Goal: Information Seeking & Learning: Learn about a topic

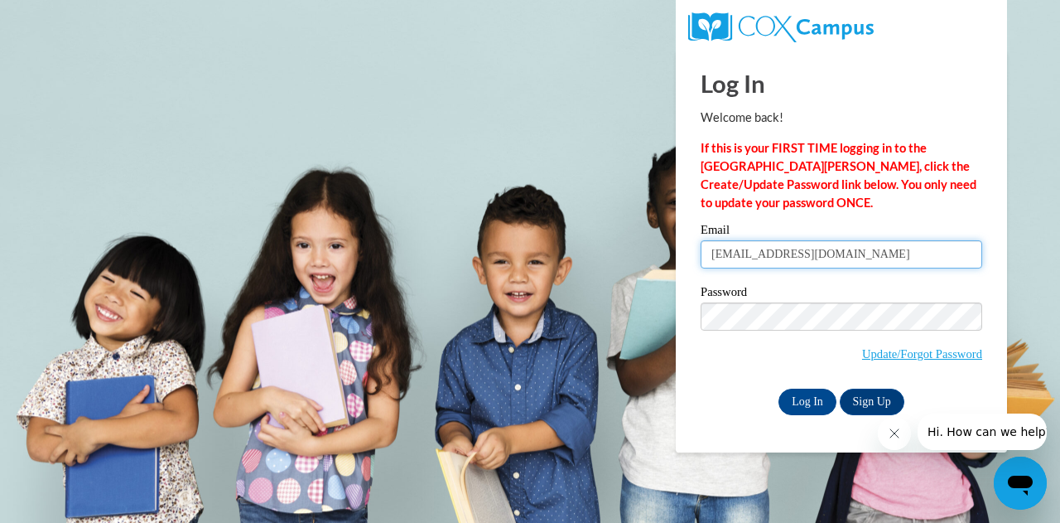
click at [904, 250] on input "kacysaintcyr@gmail.com" at bounding box center [842, 254] width 282 height 28
click at [732, 253] on input "kacysaintcyr@gmail.com" at bounding box center [842, 254] width 282 height 28
type input "jeanjsaintcyr@gmail.com"
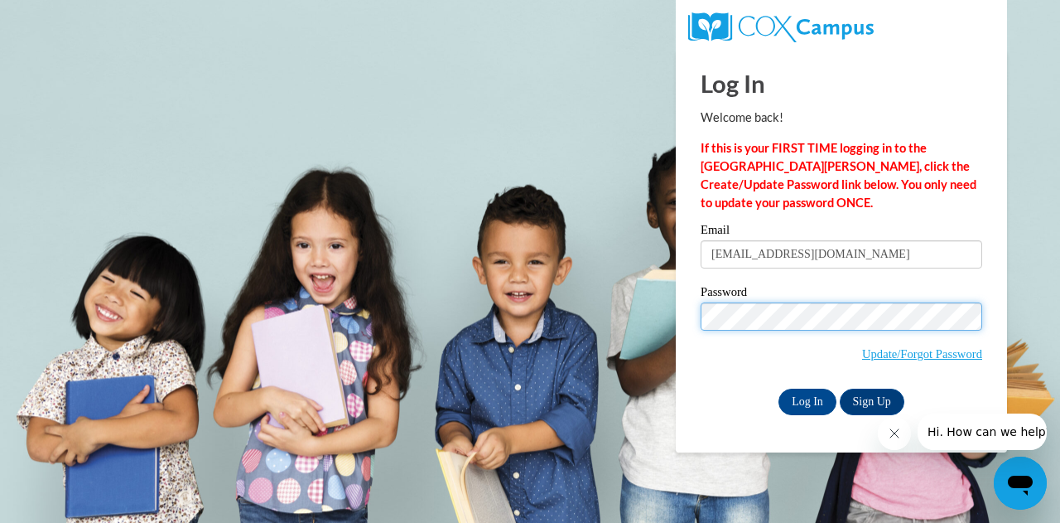
click at [779, 388] on input "Log In" at bounding box center [808, 401] width 58 height 27
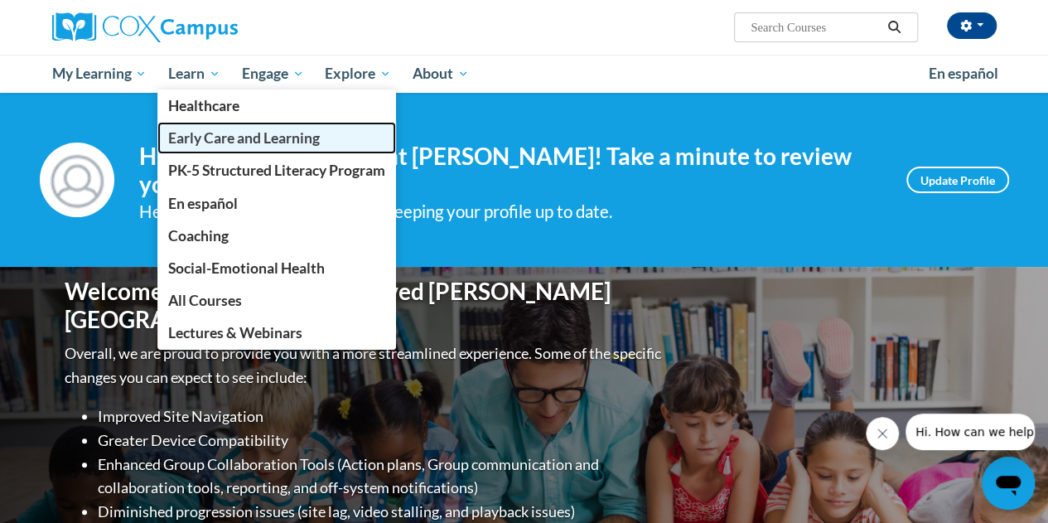
click at [224, 134] on span "Early Care and Learning" at bounding box center [244, 137] width 152 height 17
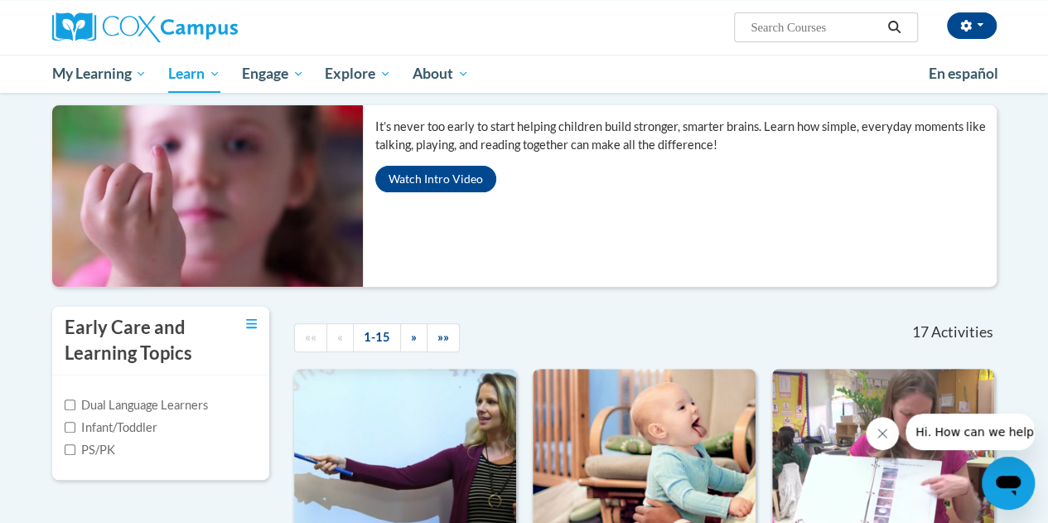
scroll to position [162, 0]
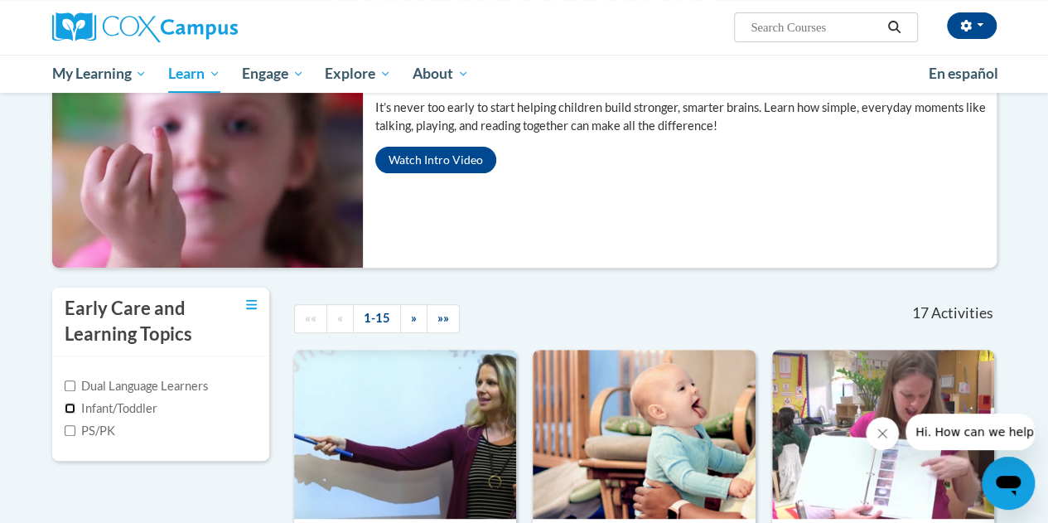
click at [73, 403] on input "Infant/Toddler" at bounding box center [70, 408] width 11 height 11
checkbox input "true"
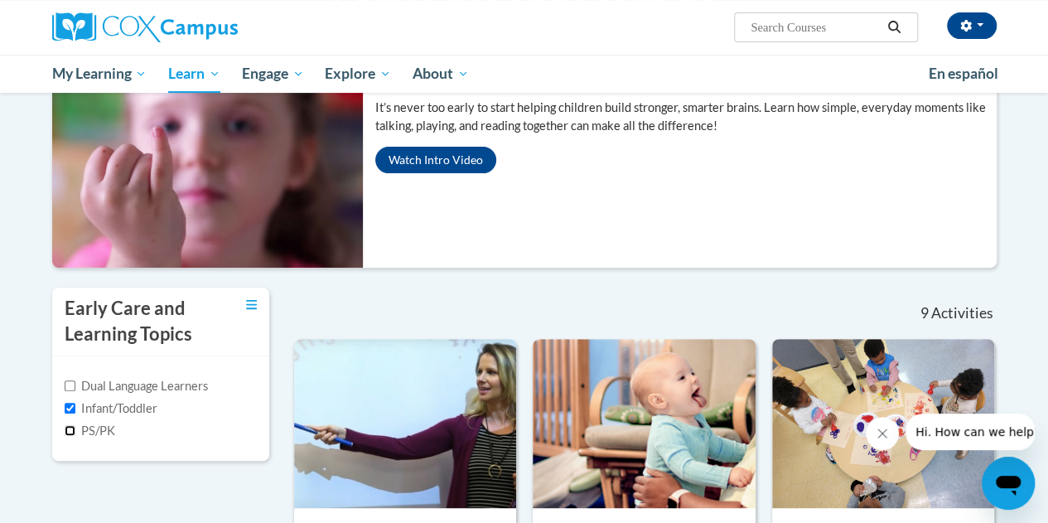
click at [67, 430] on input "PS/PK" at bounding box center [70, 430] width 11 height 11
checkbox input "true"
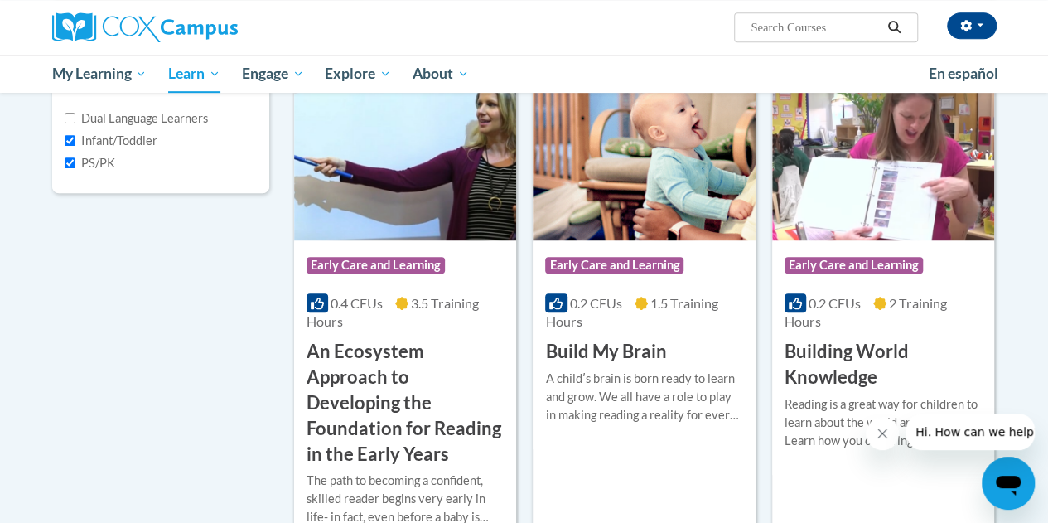
scroll to position [412, 0]
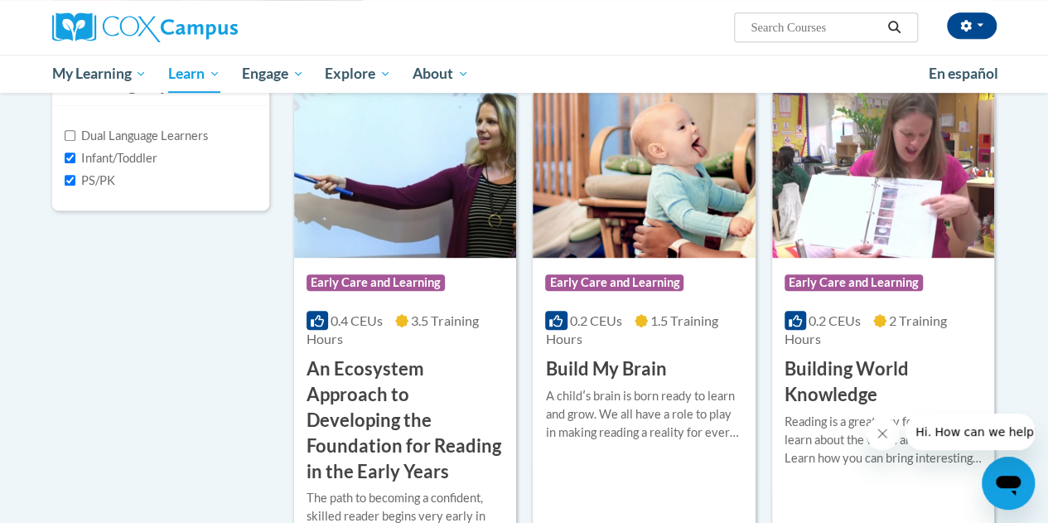
click at [620, 171] on img at bounding box center [644, 173] width 222 height 169
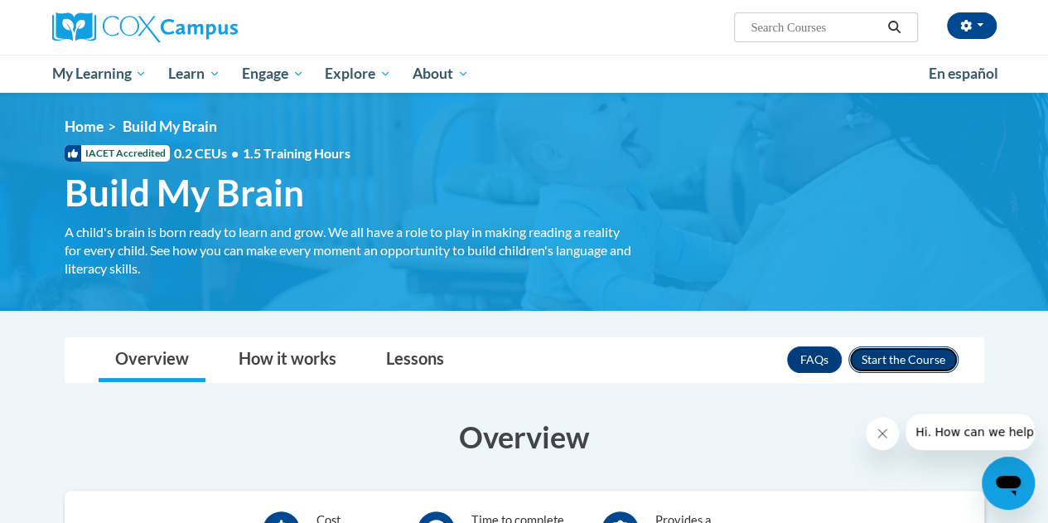
click at [911, 354] on button "Enroll" at bounding box center [903, 359] width 110 height 27
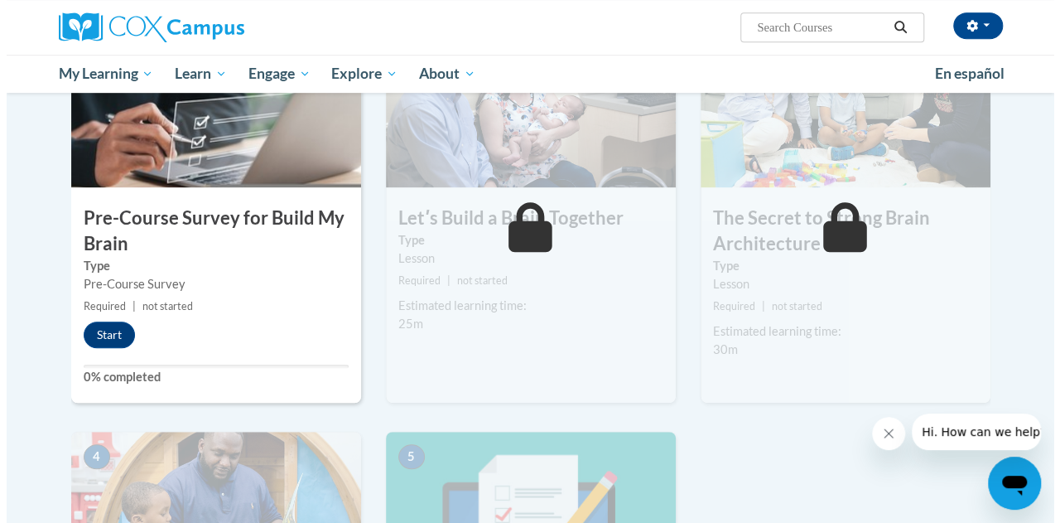
scroll to position [405, 0]
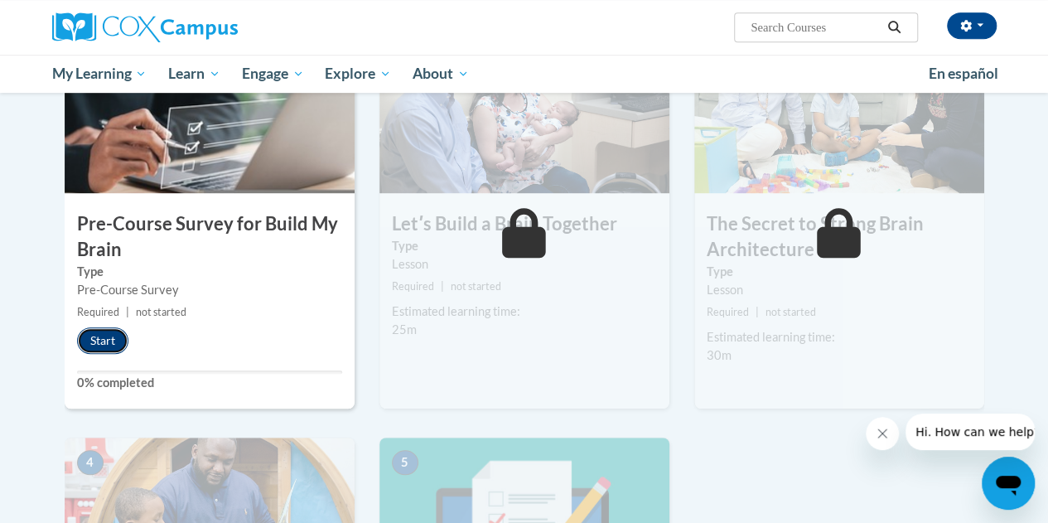
click at [99, 336] on button "Start" at bounding box center [102, 340] width 51 height 27
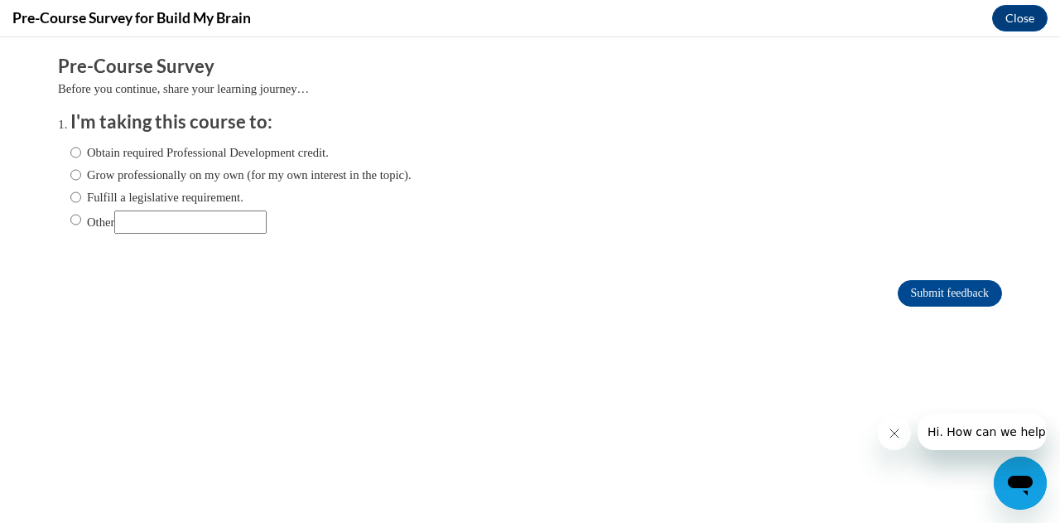
scroll to position [0, 0]
click at [70, 153] on input "Obtain required Professional Development credit." at bounding box center [75, 152] width 11 height 18
radio input "true"
click at [933, 296] on input "Submit feedback" at bounding box center [950, 293] width 104 height 27
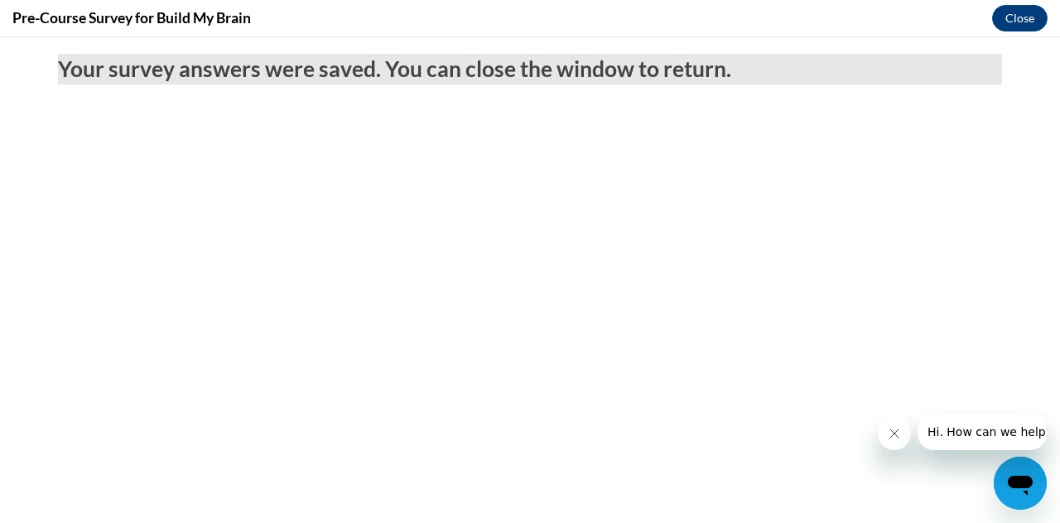
click at [890, 431] on icon "Close message from company" at bounding box center [894, 433] width 8 height 8
click at [899, 433] on icon "Close message from company" at bounding box center [893, 433] width 13 height 13
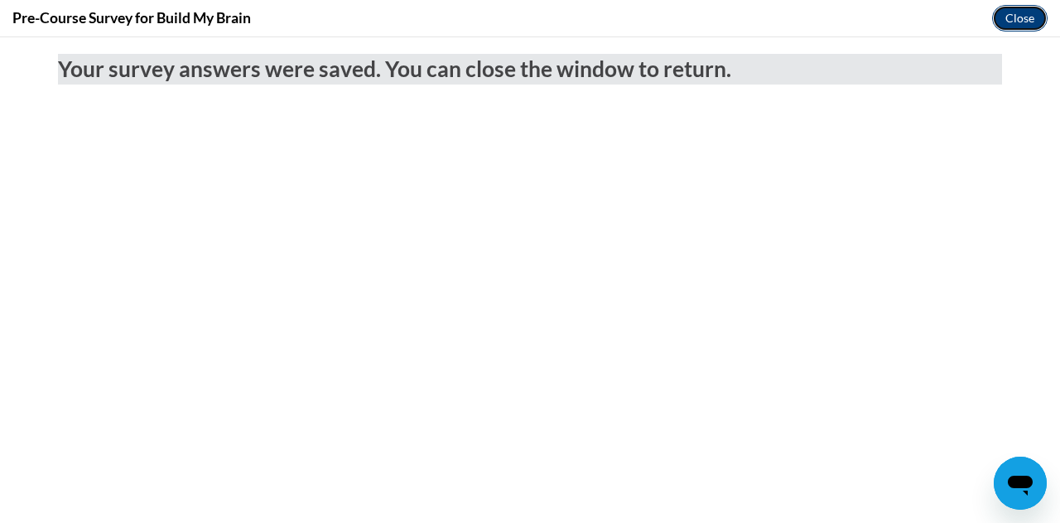
click at [1025, 14] on button "Close" at bounding box center [1019, 18] width 55 height 27
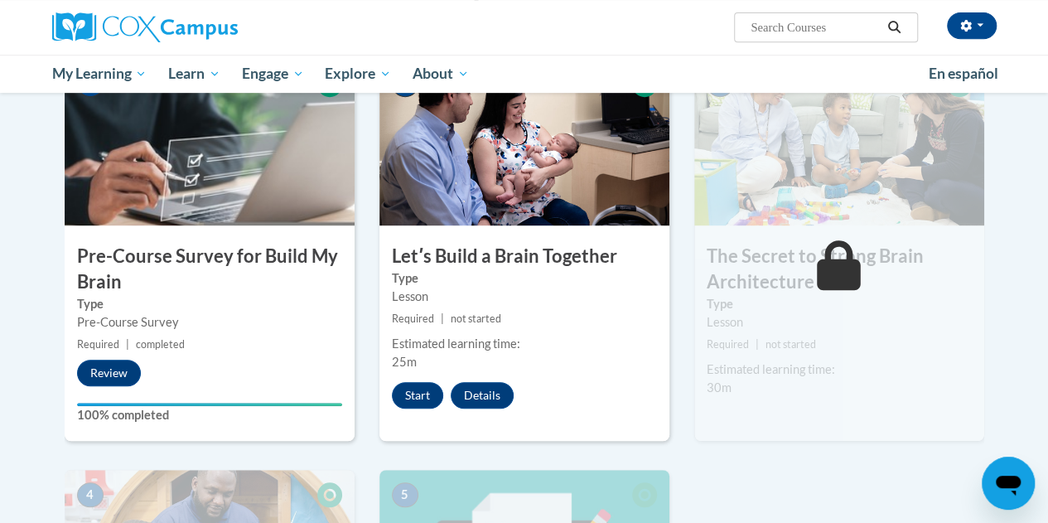
scroll to position [363, 0]
